Goal: Task Accomplishment & Management: Manage account settings

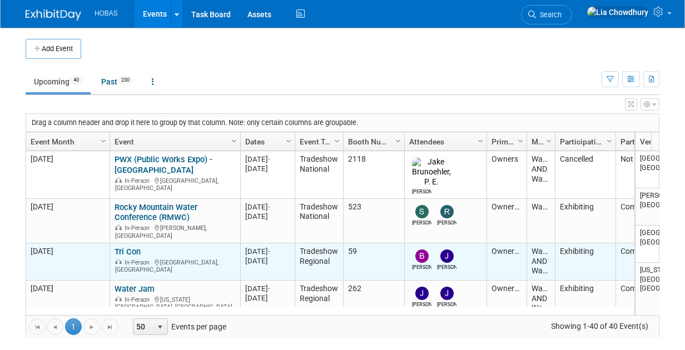
click at [124, 247] on link "Tri Con" at bounding box center [127, 252] width 26 height 10
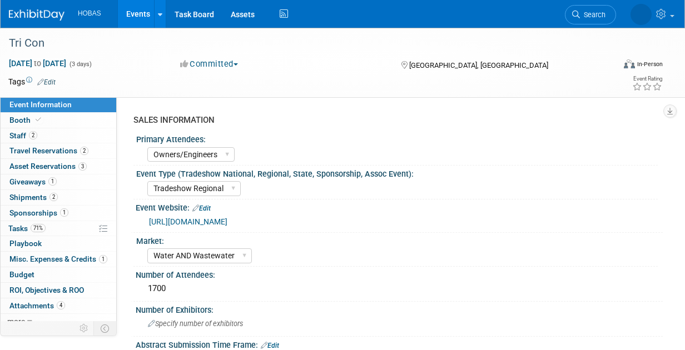
select select "Owners/Engineers"
select select "Tradeshow Regional"
select select "Water AND Wastewater"
select select "Exhibiting"
click at [198, 221] on link "[URL][DOMAIN_NAME]" at bounding box center [188, 221] width 78 height 9
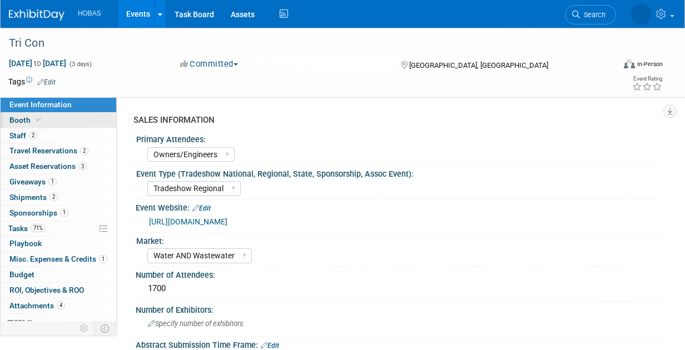
click at [21, 118] on span "Booth" at bounding box center [26, 120] width 34 height 9
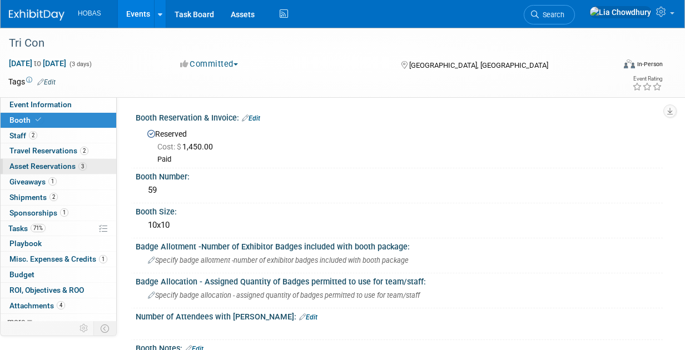
click at [38, 170] on span "Asset Reservations 3" at bounding box center [47, 166] width 77 height 9
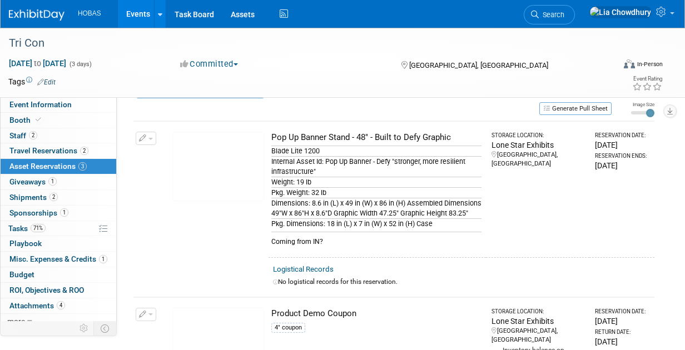
scroll to position [56, 0]
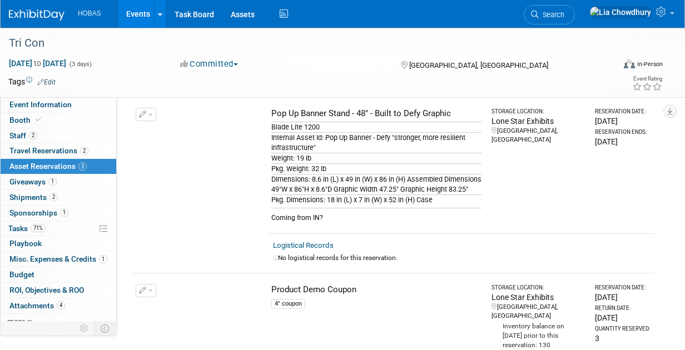
click at [338, 111] on div "Pop Up Banner Stand - 48" - Built to Defy Graphic" at bounding box center [376, 114] width 210 height 12
click at [59, 107] on span "Event Information" at bounding box center [40, 104] width 62 height 9
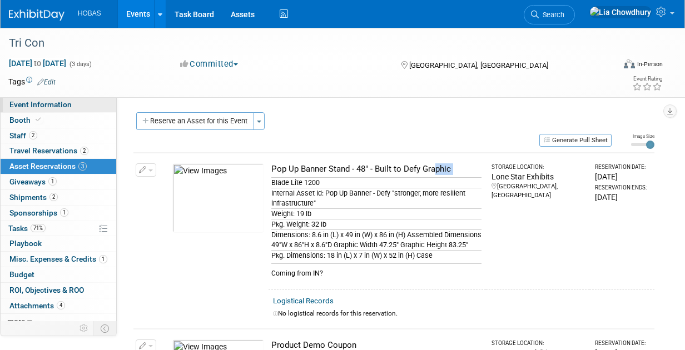
select select "Owners/Engineers"
select select "Tradeshow Regional"
select select "Water AND Wastewater"
select select "Exhibiting"
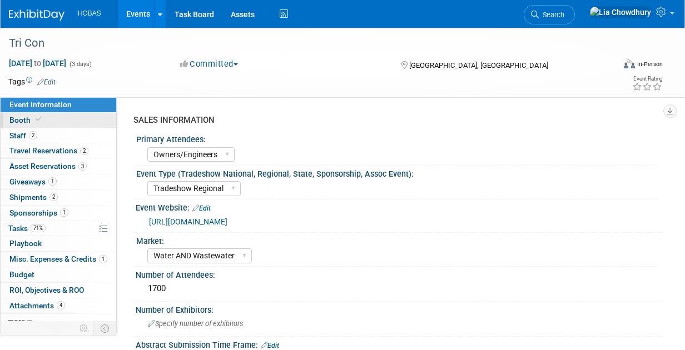
click at [39, 118] on icon at bounding box center [39, 120] width 6 height 6
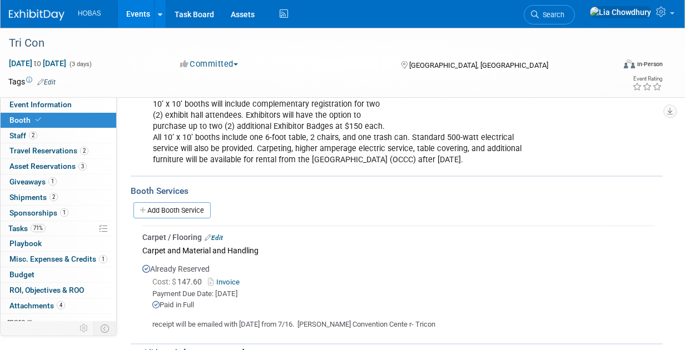
scroll to position [278, 0]
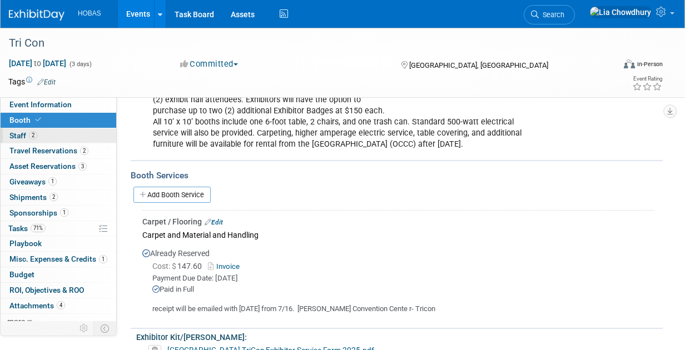
click at [47, 132] on link "2 Staff 2" at bounding box center [59, 135] width 116 height 15
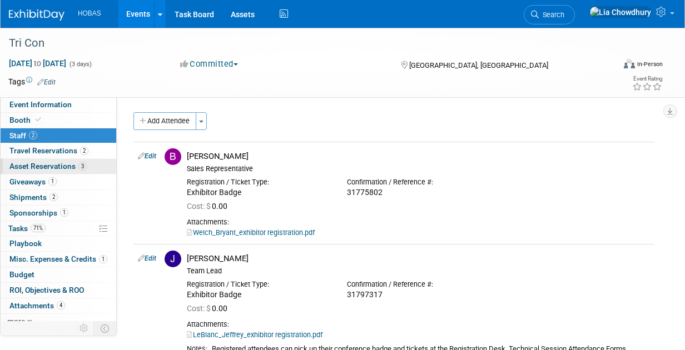
click at [25, 165] on span "Asset Reservations 3" at bounding box center [47, 166] width 77 height 9
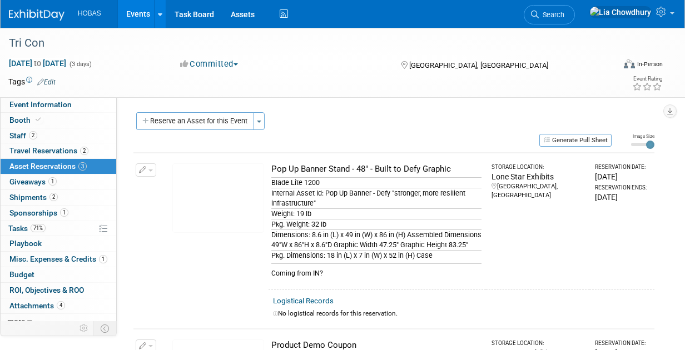
click at [371, 168] on div "Pop Up Banner Stand - 48" - Built to Defy Graphic" at bounding box center [376, 169] width 210 height 12
copy td "Pop Up Banner Stand - 48" - Built to Defy Graphic"
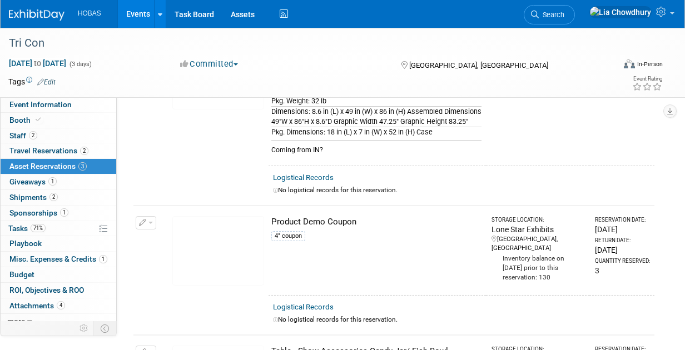
scroll to position [222, 0]
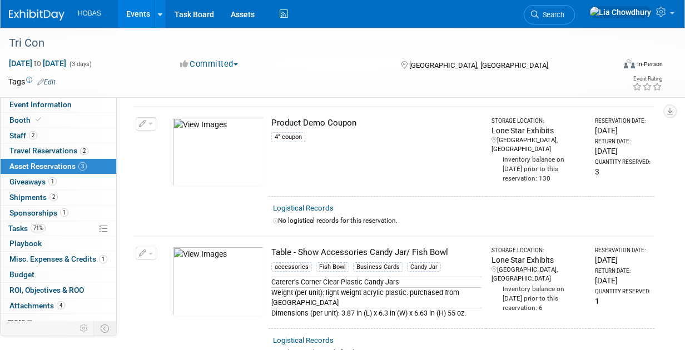
click at [311, 128] on div "Product Demo Coupon" at bounding box center [376, 123] width 210 height 12
drag, startPoint x: 390, startPoint y: 127, endPoint x: 8, endPoint y: 124, distance: 381.8
click at [254, 126] on tr "Change Reservation Manage Logistical Records Cancel Reservation" at bounding box center [393, 152] width 521 height 90
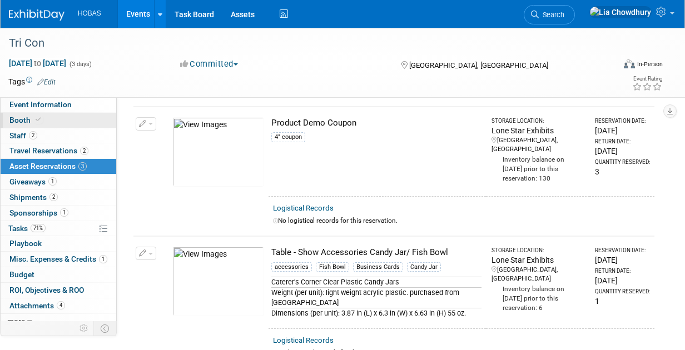
copy tr "10045144-10718582-e9e96ed5-e243-4d5b-bb2c-804a9455004f.jpg Product Demo Coupon"
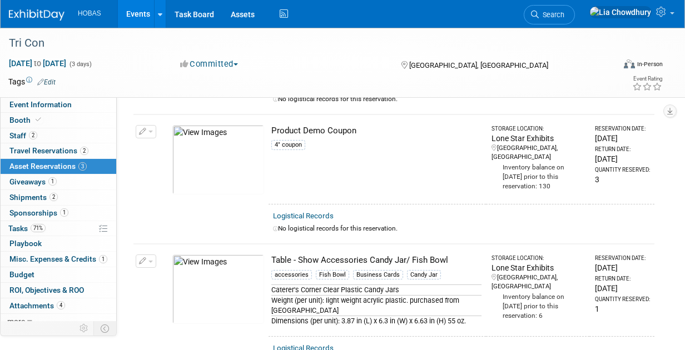
scroll to position [254, 0]
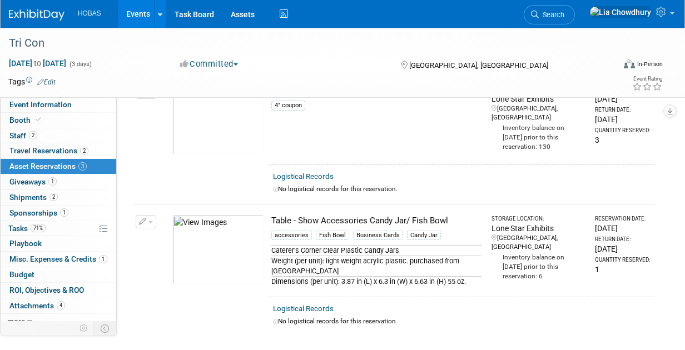
click at [338, 227] on div "Table - Show Accessories Candy Jar/ Fish Bowl" at bounding box center [376, 221] width 210 height 12
click at [411, 223] on div "Table - Show Accessories Candy Jar/ Fish Bowl" at bounding box center [376, 221] width 210 height 12
click at [410, 223] on div "Table - Show Accessories Candy Jar/ Fish Bowl" at bounding box center [376, 221] width 210 height 12
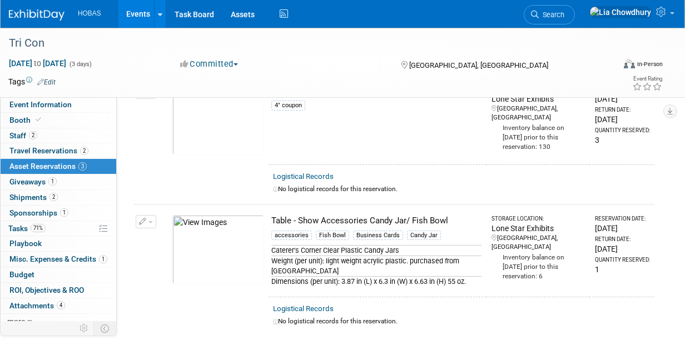
click at [410, 223] on div "Table - Show Accessories Candy Jar/ Fish Bowl" at bounding box center [376, 221] width 210 height 12
drag, startPoint x: 410, startPoint y: 223, endPoint x: 457, endPoint y: 222, distance: 46.7
click at [458, 222] on div "Table - Show Accessories Candy Jar/ Fish Bowl" at bounding box center [376, 221] width 210 height 12
drag, startPoint x: 447, startPoint y: 227, endPoint x: 24, endPoint y: 187, distance: 425.4
click at [253, 227] on tr "Change Reservation Manage Logistical Records Cancel Reservation" at bounding box center [393, 251] width 521 height 93
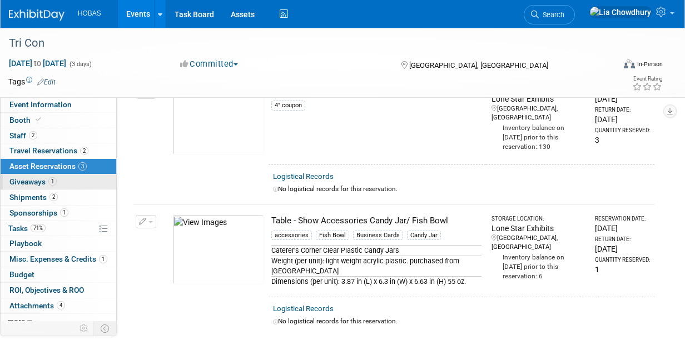
copy tr "10045144-10727923-096f3d7d-b08f-41b4-b394-9a820d41e02d.jpg Table - Show Accesso…"
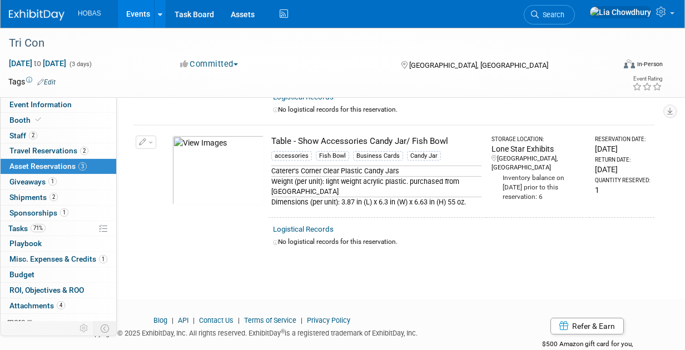
scroll to position [365, 0]
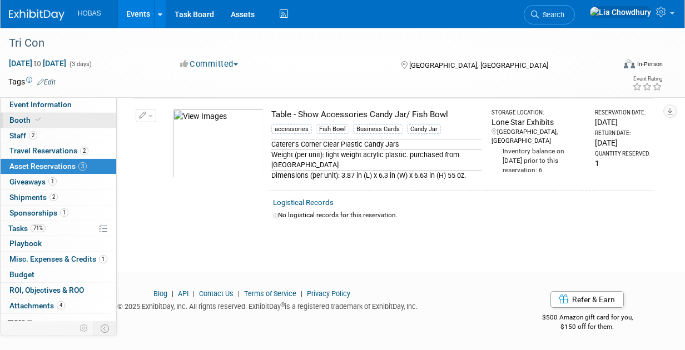
click at [18, 118] on span "Booth" at bounding box center [26, 120] width 34 height 9
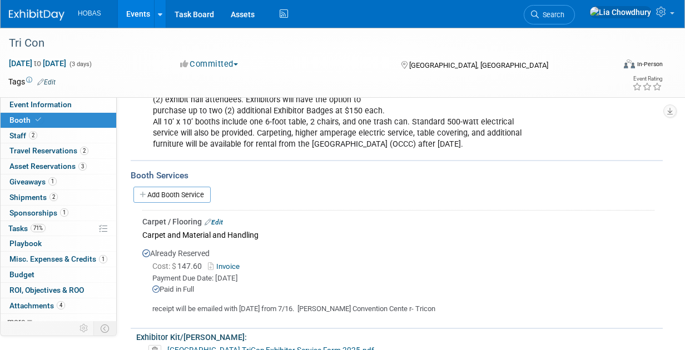
scroll to position [333, 0]
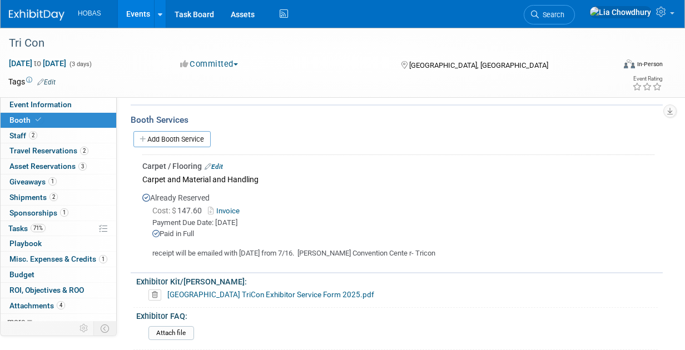
click at [235, 207] on link "Invoice" at bounding box center [226, 211] width 36 height 8
click at [26, 106] on span "Event Information" at bounding box center [40, 104] width 62 height 9
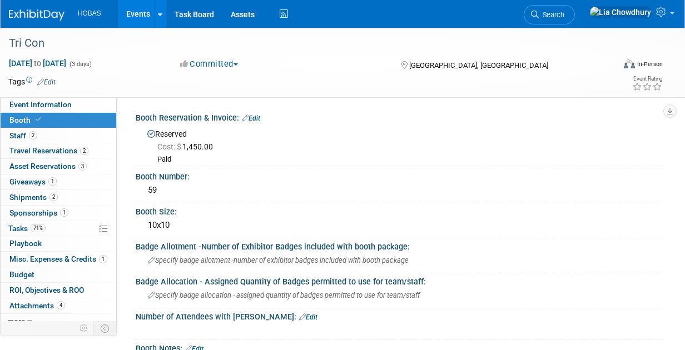
select select "Owners/Engineers"
select select "Tradeshow Regional"
select select "Water AND Wastewater"
select select "Exhibiting"
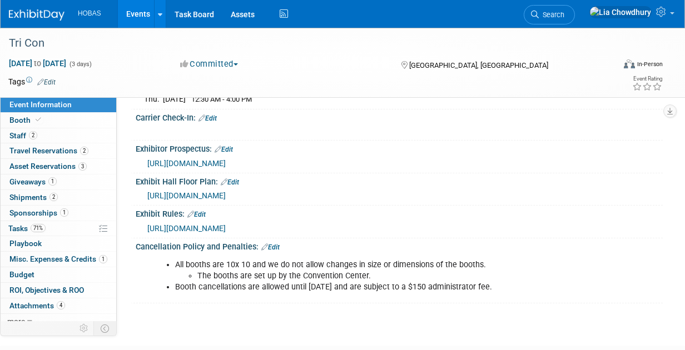
scroll to position [1161, 0]
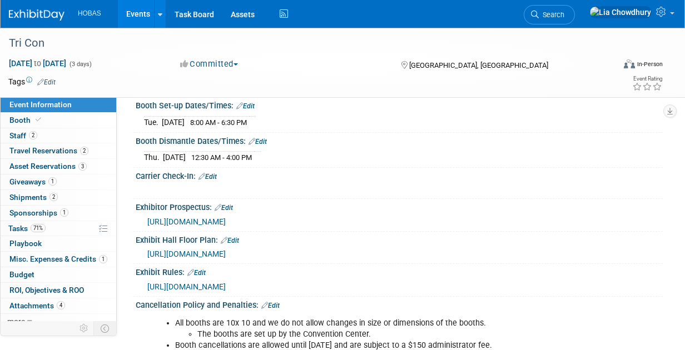
click at [226, 250] on span "https://www.chesapeaketricon.org/exhibit-hall.html" at bounding box center [186, 254] width 78 height 9
click at [16, 137] on span "Staff 2" at bounding box center [23, 135] width 28 height 9
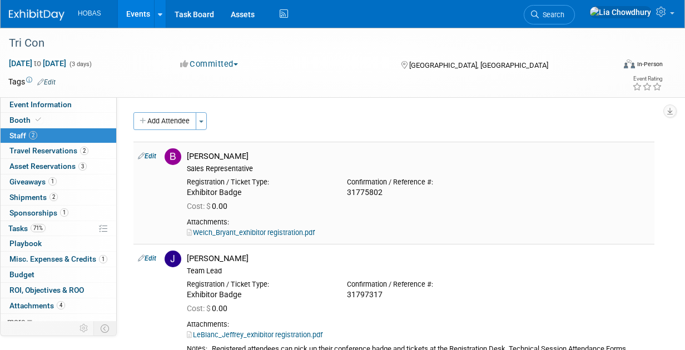
click at [372, 191] on div "31775802" at bounding box center [418, 193] width 143 height 10
copy div "31775802"
click at [368, 291] on div "31797317" at bounding box center [418, 295] width 143 height 10
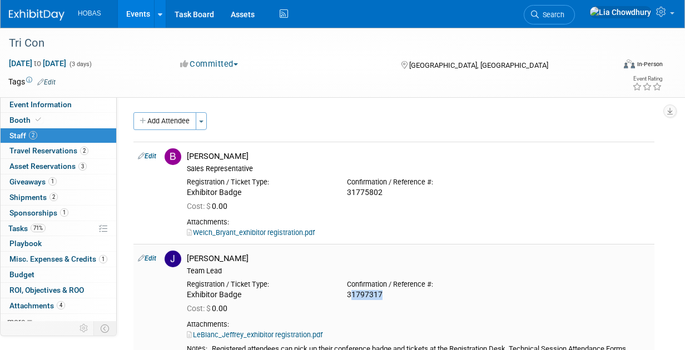
click at [368, 291] on div "31797317" at bounding box center [418, 295] width 143 height 10
copy td "31797317"
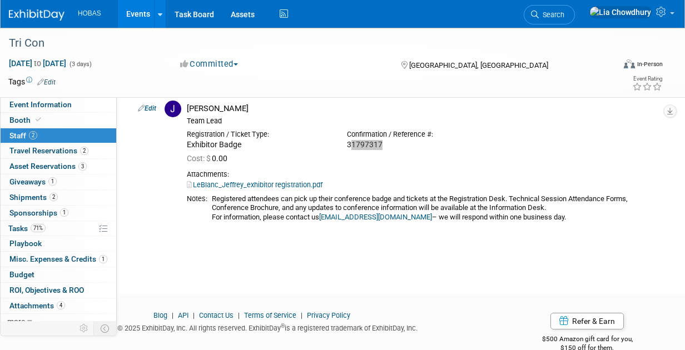
scroll to position [167, 0]
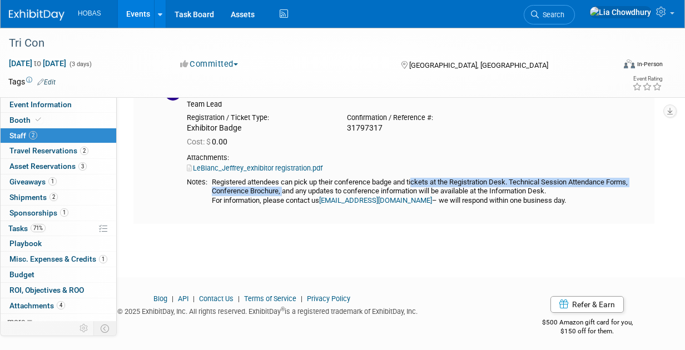
drag, startPoint x: 215, startPoint y: 179, endPoint x: 502, endPoint y: 180, distance: 286.8
click at [502, 180] on div "Registered attendees can pick up their conference badge and tickets at the Regi…" at bounding box center [431, 196] width 438 height 37
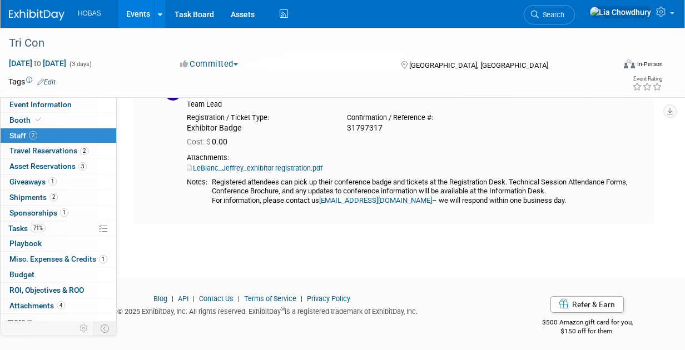
click at [330, 188] on div "Registered attendees can pick up their conference badge and tickets at the Regi…" at bounding box center [431, 196] width 438 height 37
drag, startPoint x: 212, startPoint y: 178, endPoint x: 562, endPoint y: 190, distance: 349.8
click at [562, 190] on div "Registered attendees can pick up their conference badge and tickets at the Regi…" at bounding box center [431, 196] width 438 height 37
copy div "Registered attendees can pick up their conference badge and tickets at the Regi…"
click at [63, 146] on span "Travel Reservations 2" at bounding box center [48, 150] width 79 height 9
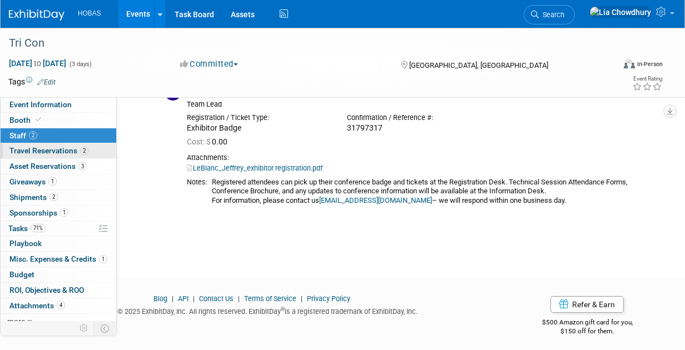
scroll to position [0, 0]
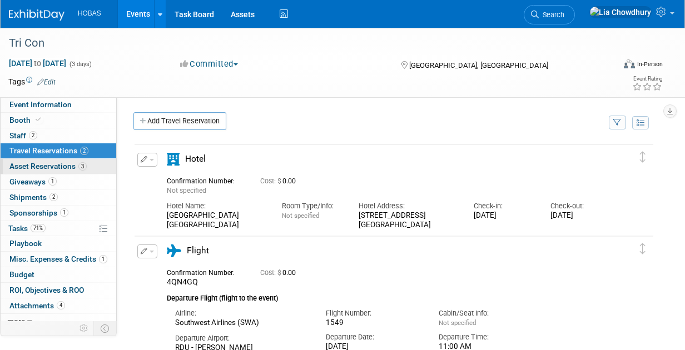
click at [49, 168] on span "Asset Reservations 3" at bounding box center [47, 166] width 77 height 9
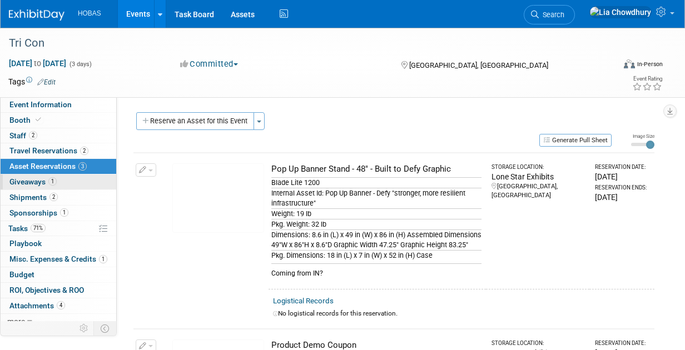
click at [7, 177] on link "1 Giveaways 1" at bounding box center [59, 182] width 116 height 15
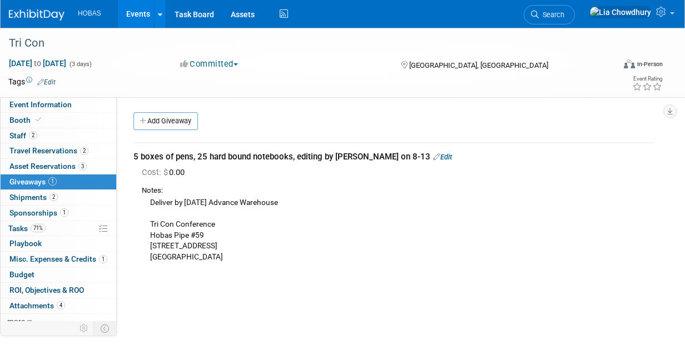
click at [288, 165] on td "5 boxes of pens, 25 hard bound notebooks, editing by Bryant on 8-13 Edit Cost: …" at bounding box center [393, 208] width 521 height 131
click at [433, 154] on link "Edit" at bounding box center [442, 157] width 19 height 8
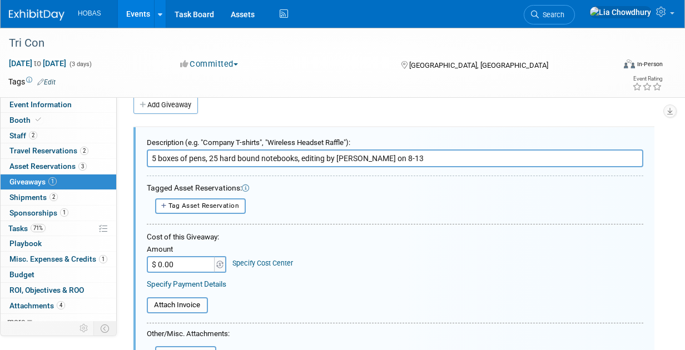
click at [190, 158] on input "5 boxes of pens, 25 hard bound notebooks, editing by Bryant on 8-13" at bounding box center [395, 158] width 496 height 18
click at [154, 157] on input "5 boxes of pens, 25 hard bound notebooks, editing by Bryant on 8-13" at bounding box center [395, 158] width 496 height 18
drag, startPoint x: 150, startPoint y: 157, endPoint x: 207, endPoint y: 156, distance: 57.3
click at [207, 156] on input "5 boxes of pens, 25 hard bound notebooks, editing by Bryant on 8-13" at bounding box center [395, 158] width 496 height 18
click at [203, 152] on input "3 boxes pens, 10, 25 hard bound notebooks, editing by Bryant on 8-13" at bounding box center [395, 158] width 496 height 18
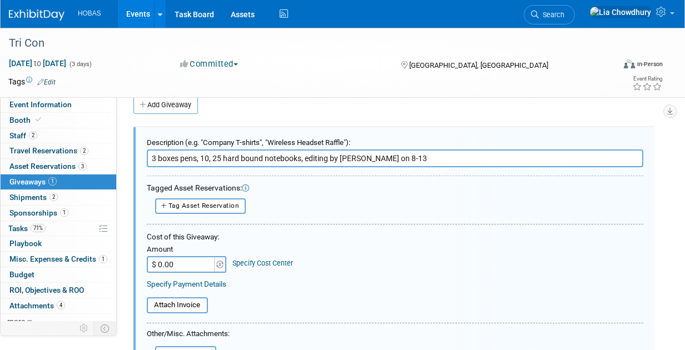
click at [203, 152] on input "3 boxes pens, 10, 25 hard bound notebooks, editing by Bryant on 8-13" at bounding box center [395, 158] width 496 height 18
type input "30 graphic notepads, 3 boxes pens, 20 logo top premier pencils (adjusted by Lia…"
click at [360, 192] on div "Tagged Asset Reservations:" at bounding box center [395, 188] width 496 height 11
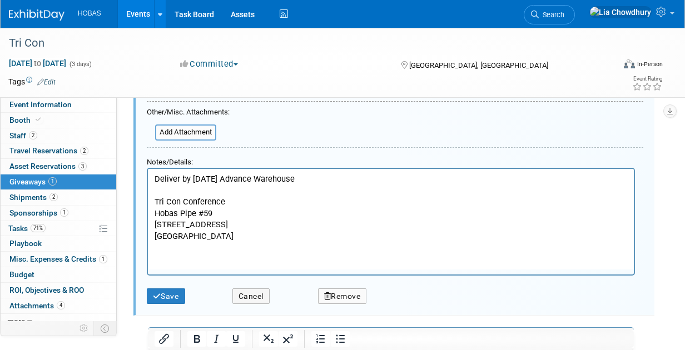
scroll to position [238, 0]
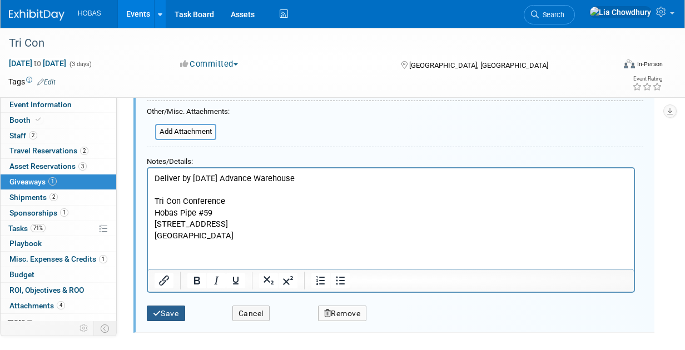
click at [164, 311] on button "Save" at bounding box center [166, 314] width 38 height 16
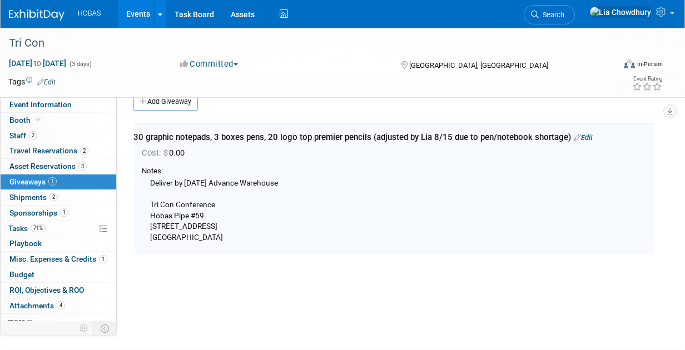
scroll to position [16, 0]
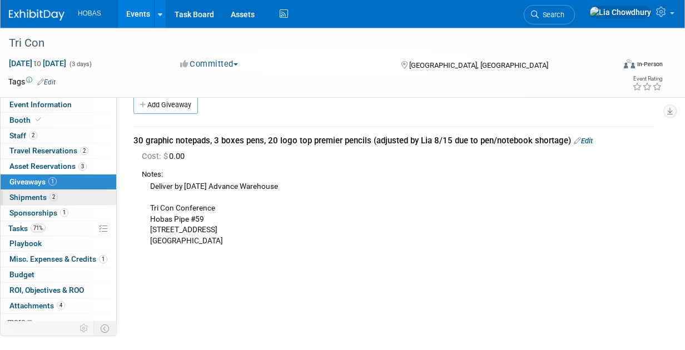
click at [24, 198] on span "Shipments 2" at bounding box center [33, 197] width 48 height 9
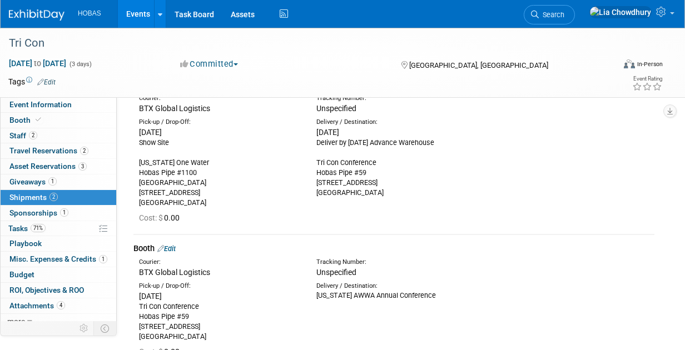
scroll to position [56, 0]
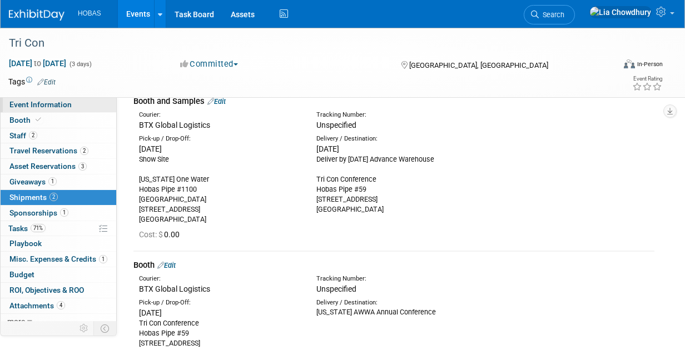
click at [22, 111] on link "Event Information" at bounding box center [59, 104] width 116 height 15
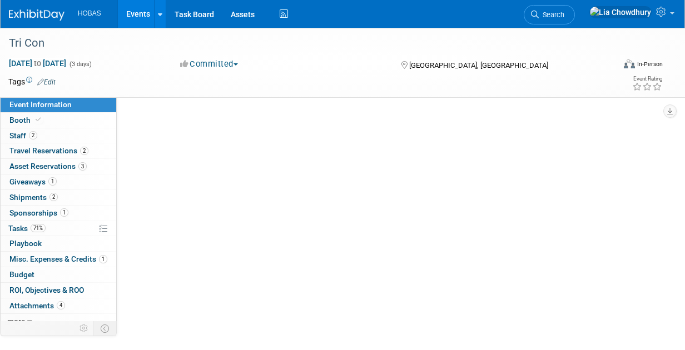
scroll to position [0, 0]
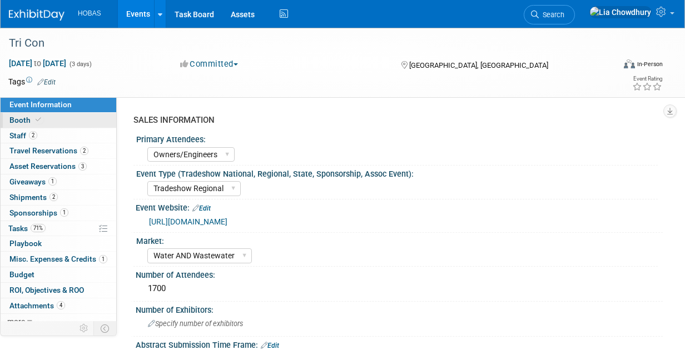
click at [20, 121] on span "Booth" at bounding box center [26, 120] width 34 height 9
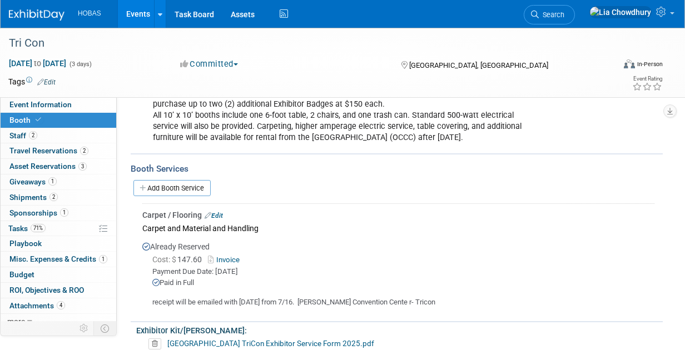
scroll to position [389, 0]
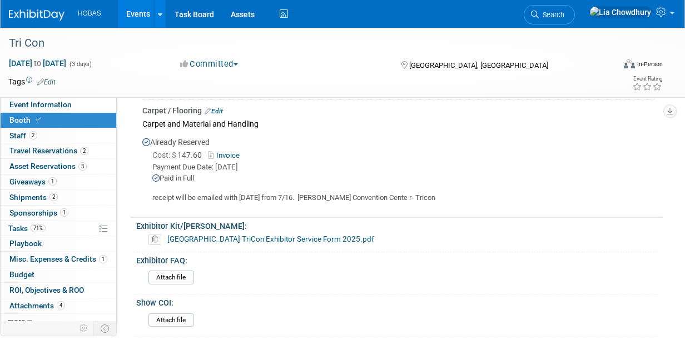
click at [236, 238] on link "Ocean City Convention Center TriCon Exhibitor Service Form 2025.pdf" at bounding box center [270, 239] width 207 height 9
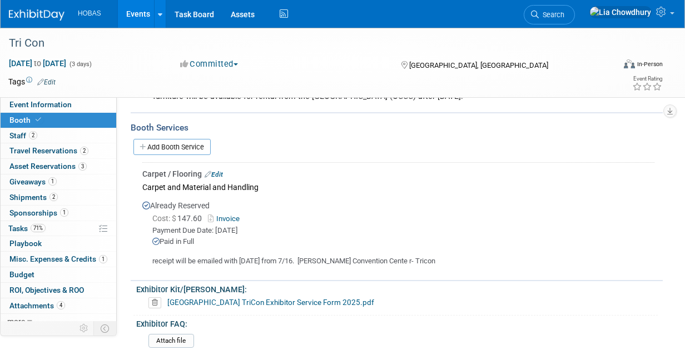
scroll to position [326, 0]
click at [265, 301] on link "Ocean City Convention Center TriCon Exhibitor Service Form 2025.pdf" at bounding box center [270, 302] width 207 height 9
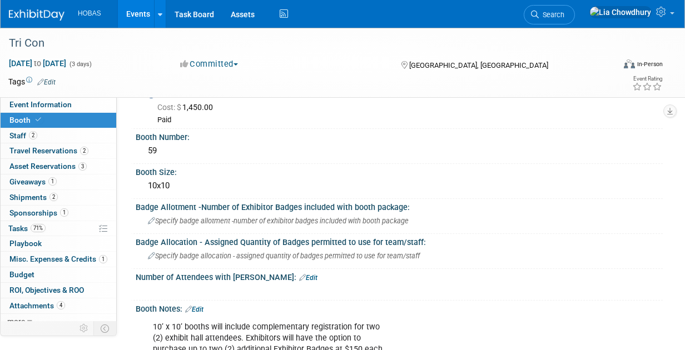
scroll to position [0, 0]
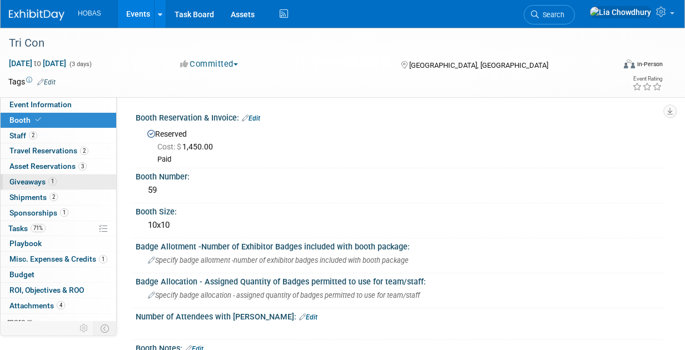
click at [34, 186] on link "1 Giveaways 1" at bounding box center [59, 182] width 116 height 15
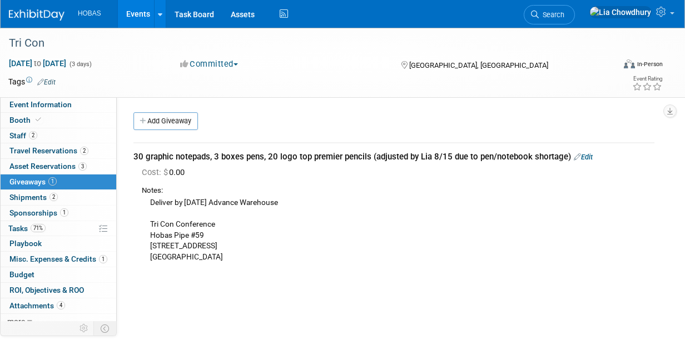
drag, startPoint x: 230, startPoint y: 256, endPoint x: 147, endPoint y: 227, distance: 87.5
click at [147, 227] on div "Deliver by Wed, August 20 Advance Warehouse Tri Con Conference Hobas Pipe #59 4…" at bounding box center [398, 229] width 512 height 66
copy div "Tri Con Conference Hobas Pipe #59 4001 Coastal Hwy Ocean City, MD 21842"
